Goal: Book appointment/travel/reservation

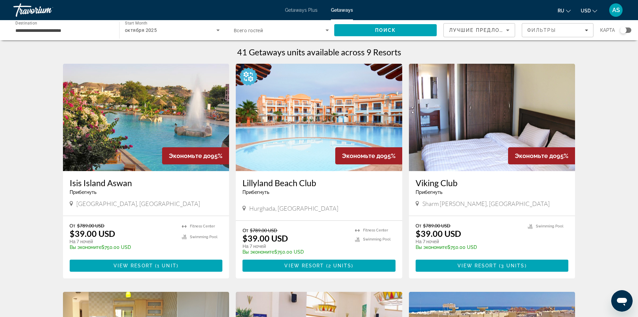
click at [104, 37] on div "**********" at bounding box center [62, 30] width 95 height 19
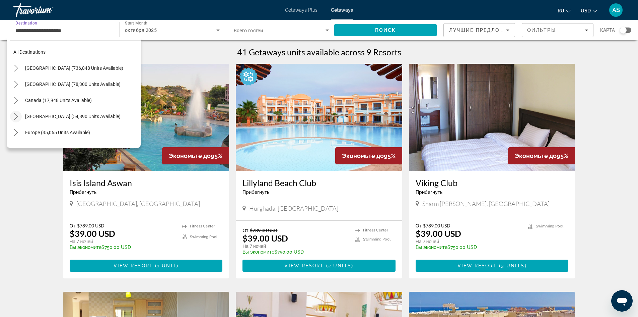
click at [14, 115] on icon "Toggle Caribbean & Atlantic Islands (54,890 units available) submenu" at bounding box center [16, 116] width 7 height 7
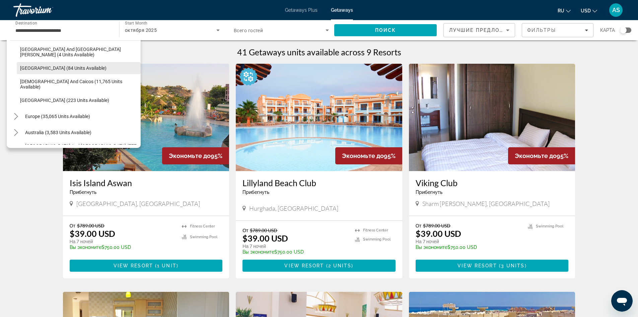
scroll to position [235, 0]
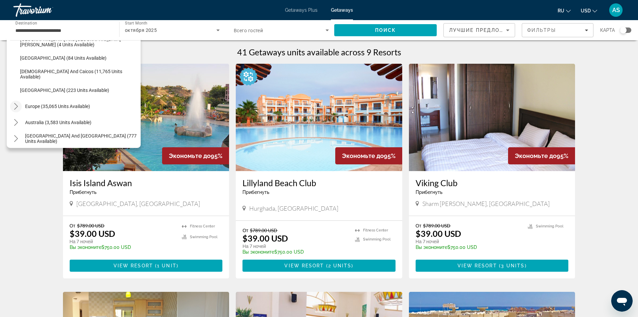
click at [14, 105] on icon "Toggle Europe (35,065 units available) submenu" at bounding box center [16, 106] width 7 height 7
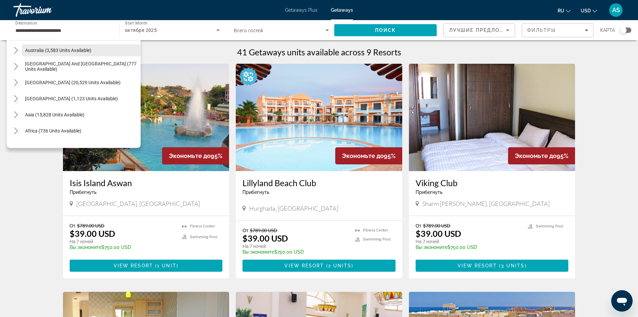
scroll to position [695, 0]
click at [20, 112] on mat-icon "Toggle Asia (15,828 units available) submenu" at bounding box center [16, 113] width 12 height 12
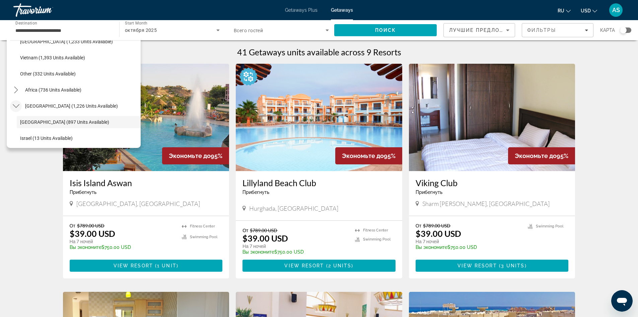
scroll to position [994, 0]
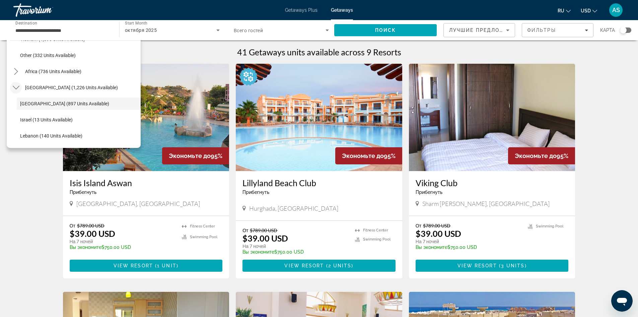
click at [20, 88] on mat-icon "Toggle Middle East (1,226 units available) submenu" at bounding box center [16, 88] width 12 height 12
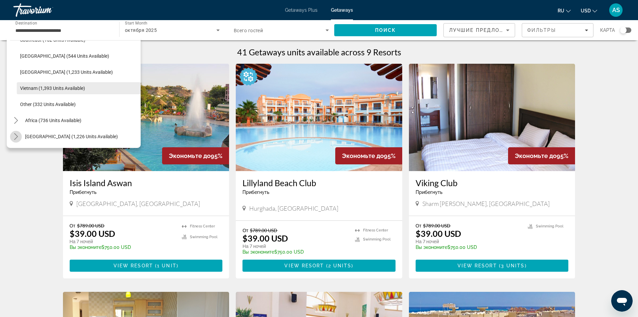
scroll to position [945, 0]
click at [21, 133] on mat-icon "Toggle Middle East (1,226 units available) submenu" at bounding box center [16, 137] width 12 height 12
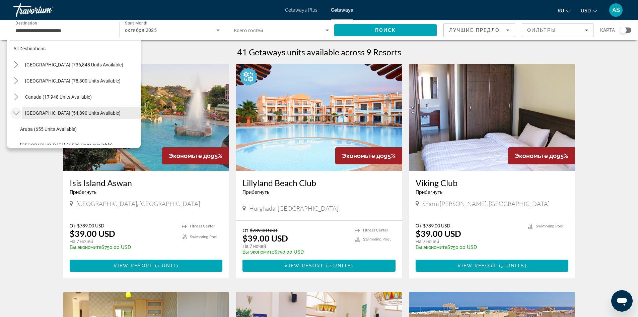
scroll to position [0, 0]
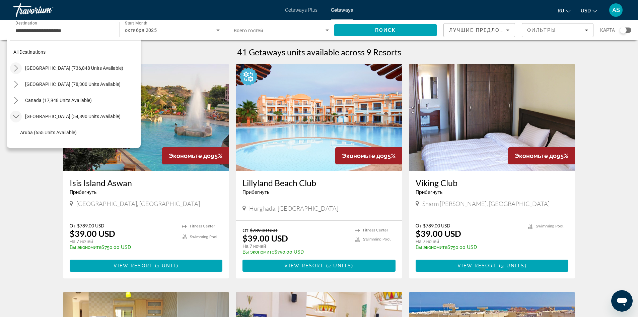
click at [19, 67] on icon "Toggle United States (736,848 units available) submenu" at bounding box center [16, 68] width 7 height 7
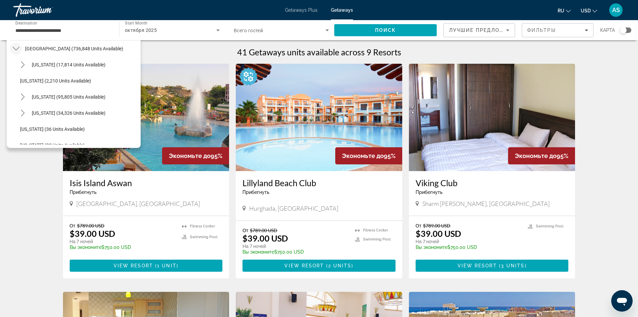
click at [15, 46] on icon "Toggle United States (736,848 units available) submenu" at bounding box center [16, 48] width 7 height 7
click at [18, 96] on icon "Toggle Caribbean & Atlantic Islands (54,890 units available) submenu" at bounding box center [15, 97] width 7 height 4
click at [17, 109] on mat-icon "Toggle Europe (35,065 units available) submenu" at bounding box center [16, 113] width 12 height 12
click at [17, 110] on icon "Toggle Europe (35,065 units available) submenu" at bounding box center [16, 113] width 7 height 7
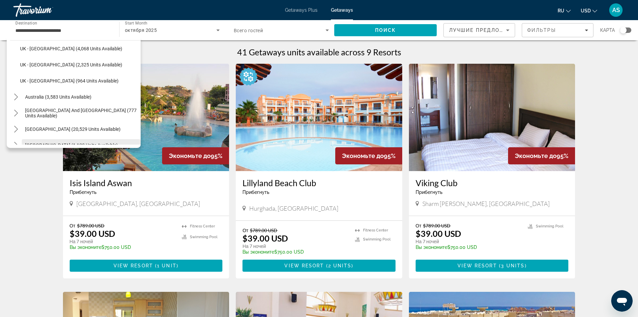
scroll to position [455, 0]
click at [18, 94] on icon "Toggle South Pacific and Oceania (777 units available) submenu" at bounding box center [16, 95] width 7 height 7
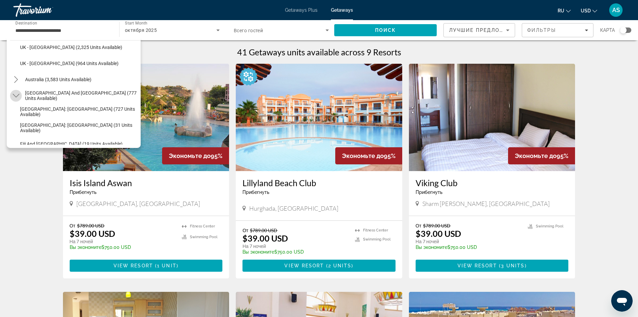
scroll to position [462, 0]
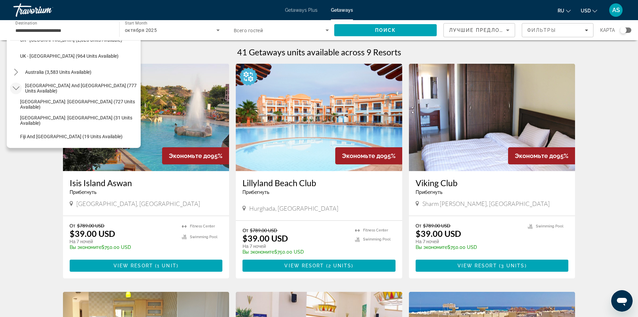
click at [18, 88] on icon "Toggle South Pacific and Oceania (777 units available) submenu" at bounding box center [16, 88] width 7 height 7
click at [18, 101] on icon "Toggle South America (20,529 units available) submenu" at bounding box center [16, 104] width 7 height 7
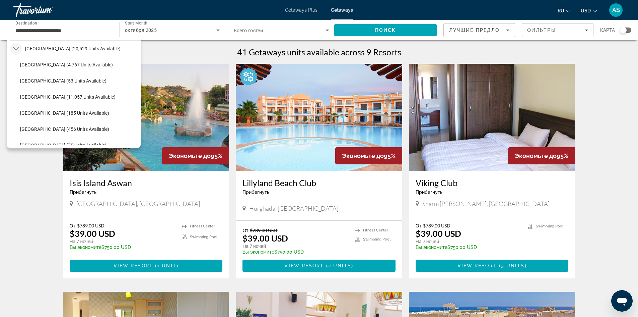
click at [16, 49] on icon "Toggle South America (20,529 units available) submenu" at bounding box center [16, 48] width 7 height 7
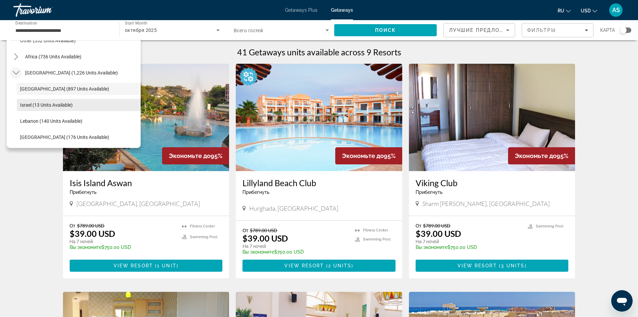
scroll to position [800, 0]
click at [11, 57] on mat-icon "Toggle Africa (736 units available) submenu" at bounding box center [16, 56] width 12 height 12
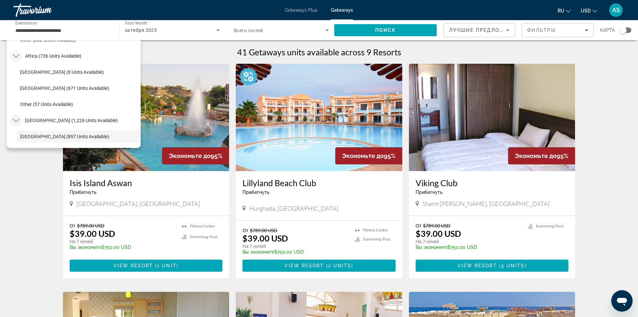
click at [12, 57] on mat-icon "Toggle Africa (736 units available) submenu" at bounding box center [16, 56] width 12 height 12
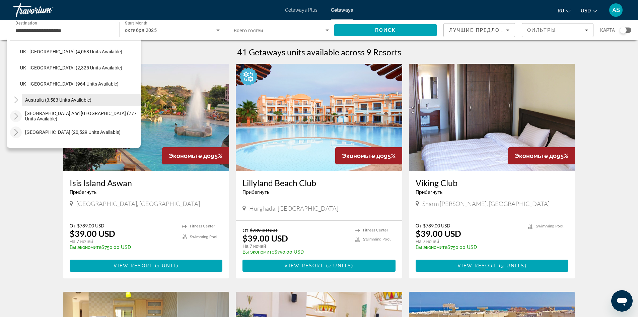
scroll to position [436, 0]
click at [22, 117] on span "Select destination: South Pacific and Oceania (777 units available)" at bounding box center [81, 115] width 119 height 16
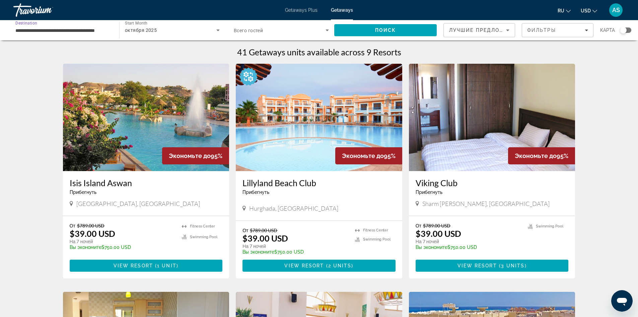
click at [51, 32] on input "**********" at bounding box center [62, 30] width 95 height 8
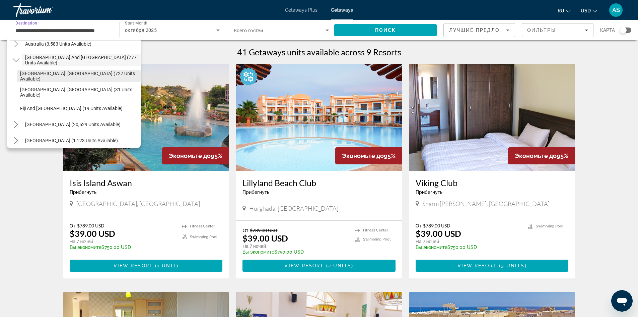
scroll to position [492, 0]
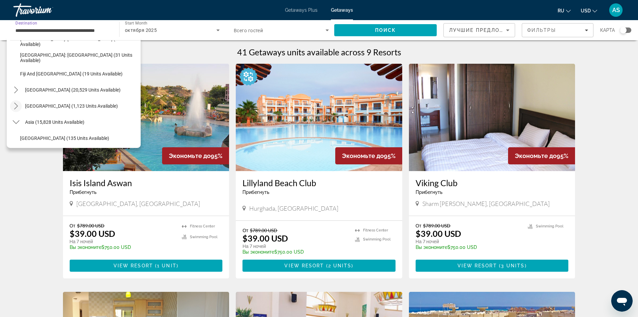
click at [18, 105] on icon "Toggle Central America (1,123 units available) submenu" at bounding box center [16, 106] width 7 height 7
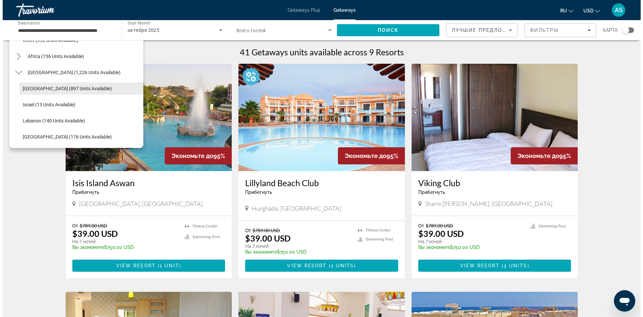
scroll to position [913, 0]
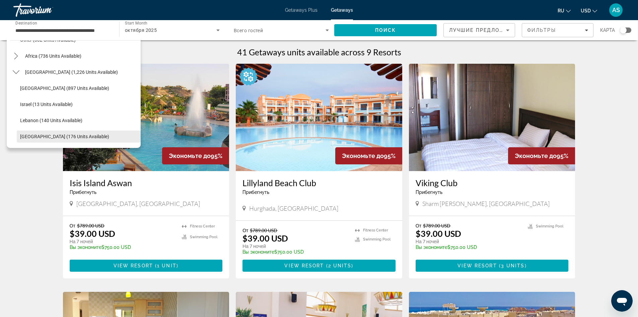
click at [53, 138] on span "[GEOGRAPHIC_DATA] (176 units available)" at bounding box center [64, 136] width 89 height 5
type input "**********"
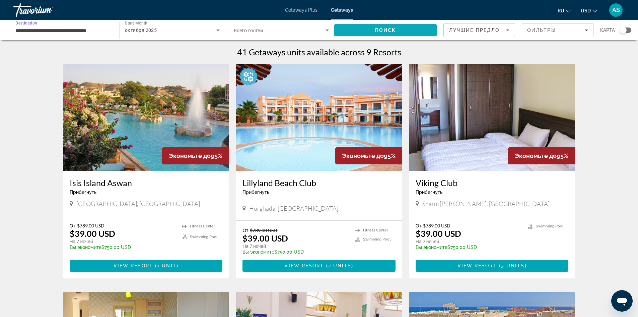
click at [377, 33] on span "Поиск" at bounding box center [385, 29] width 21 height 5
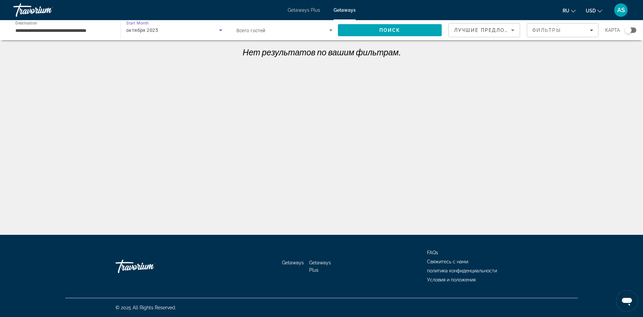
click at [194, 28] on div "октября 2025" at bounding box center [172, 30] width 93 height 8
click at [92, 33] on div at bounding box center [321, 158] width 643 height 317
click at [201, 28] on div "октября 2025" at bounding box center [172, 30] width 93 height 8
click at [310, 31] on div at bounding box center [321, 158] width 643 height 317
click at [414, 28] on span "Search" at bounding box center [390, 30] width 104 height 16
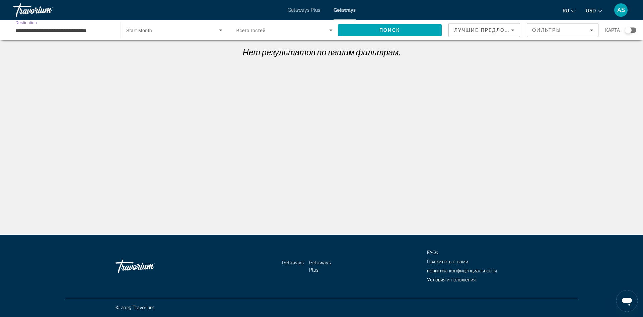
click at [98, 32] on input "**********" at bounding box center [63, 30] width 97 height 8
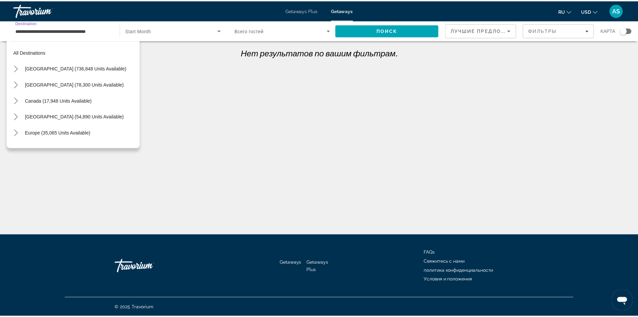
scroll to position [173, 0]
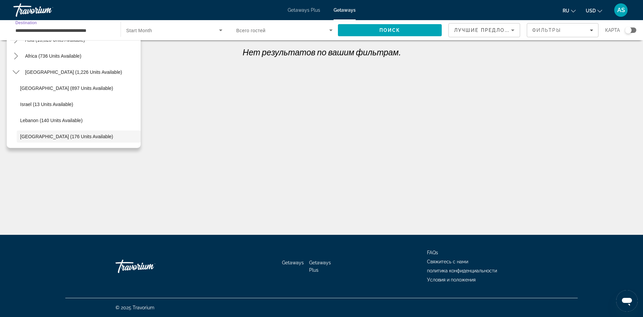
click at [106, 137] on span "[GEOGRAPHIC_DATA] (176 units available)" at bounding box center [66, 136] width 93 height 5
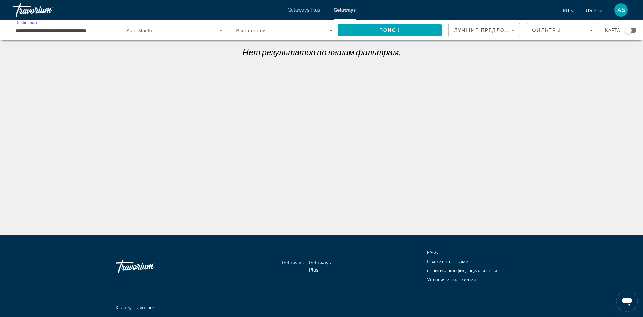
click at [182, 33] on span "Search widget" at bounding box center [172, 30] width 93 height 8
click at [170, 51] on mat-option "все месяцы" at bounding box center [174, 50] width 107 height 16
click at [366, 26] on span "Search" at bounding box center [390, 30] width 104 height 16
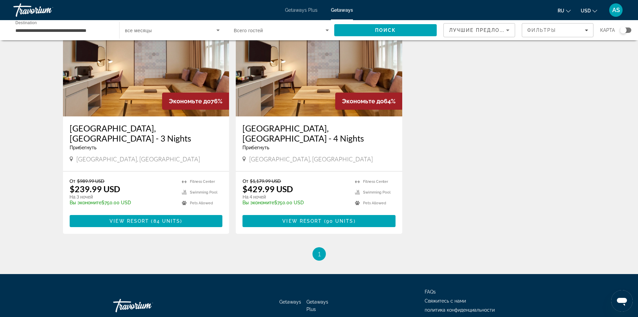
scroll to position [84, 0]
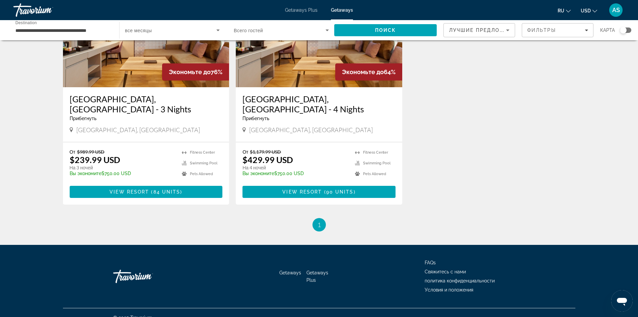
click at [152, 72] on img "Main content" at bounding box center [146, 33] width 167 height 107
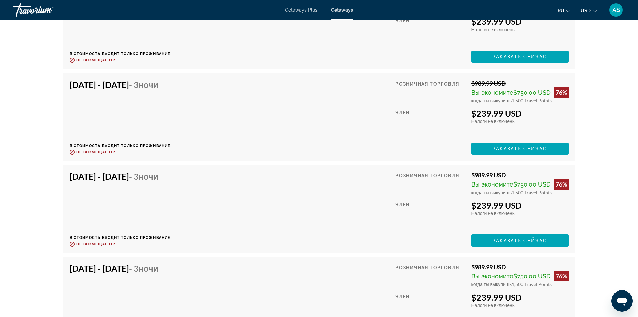
scroll to position [2040, 0]
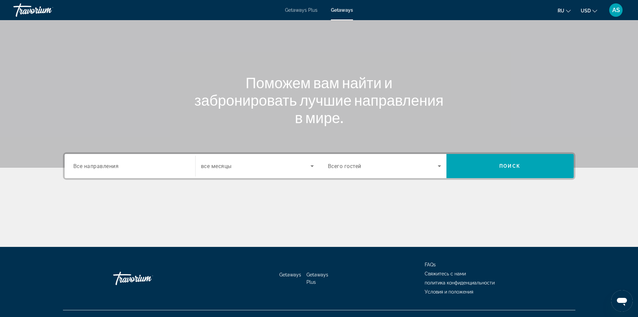
scroll to position [12, 0]
